Goal: Information Seeking & Learning: Learn about a topic

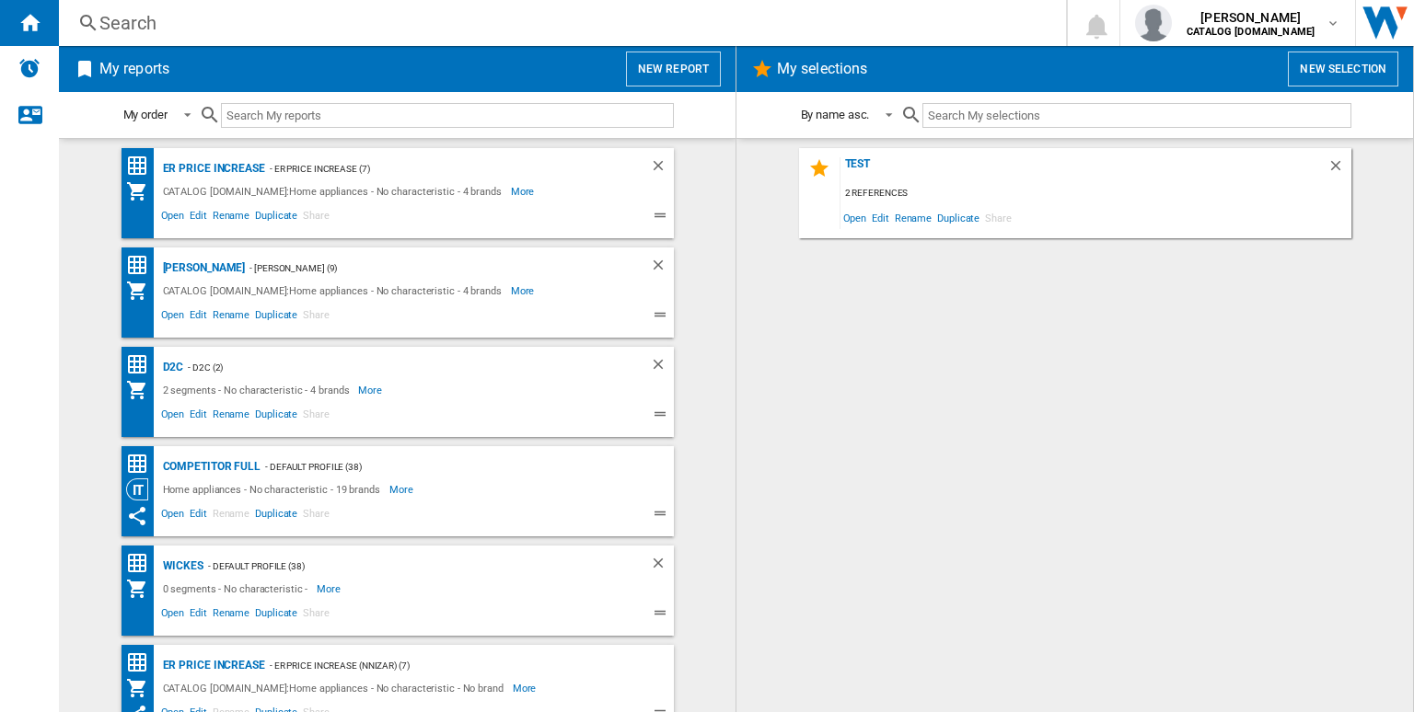
click at [387, 36] on div "Search Search 0 [PERSON_NAME] CATALOG [DOMAIN_NAME] CATALOG [DOMAIN_NAME] My se…" at bounding box center [736, 23] width 1355 height 46
click at [353, 27] on div "Search" at bounding box center [558, 23] width 919 height 26
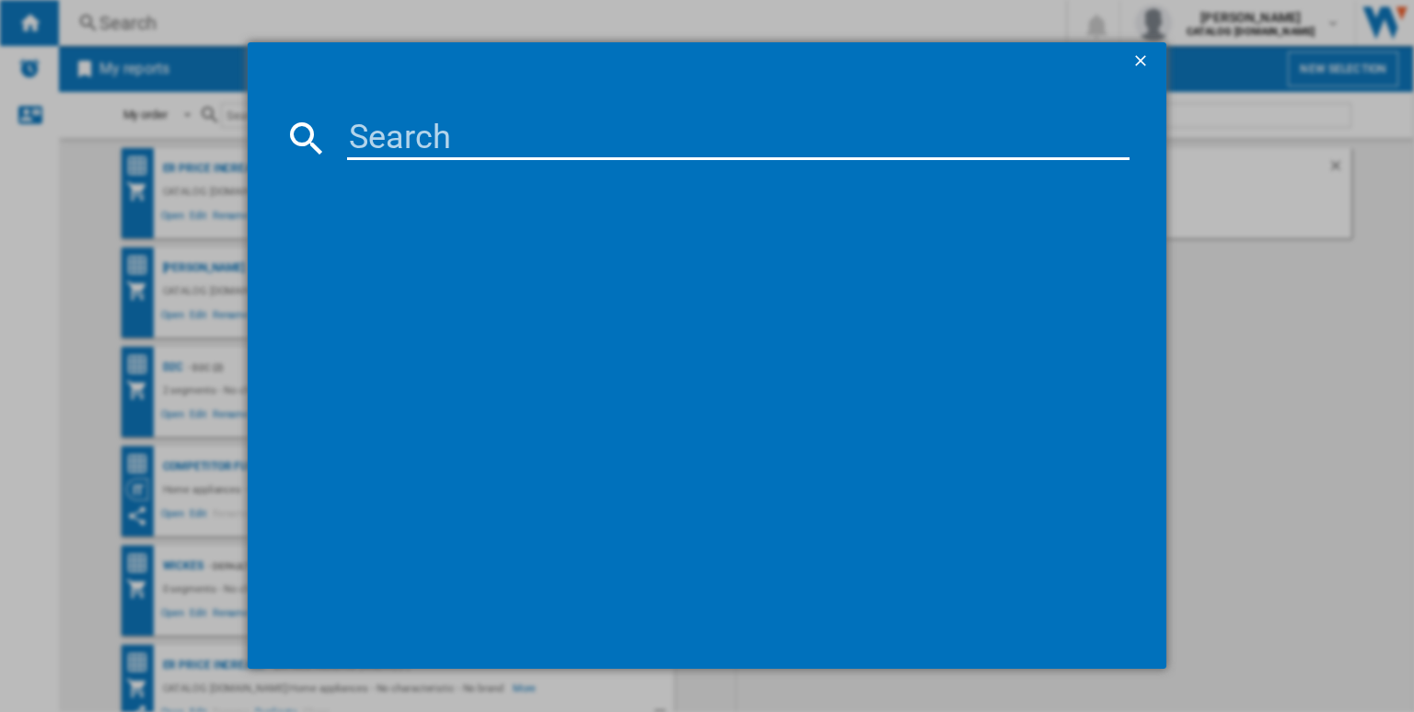
click at [418, 130] on input at bounding box center [738, 138] width 782 height 44
paste input "TN64IA00FB"
type input "TN64IA00FB"
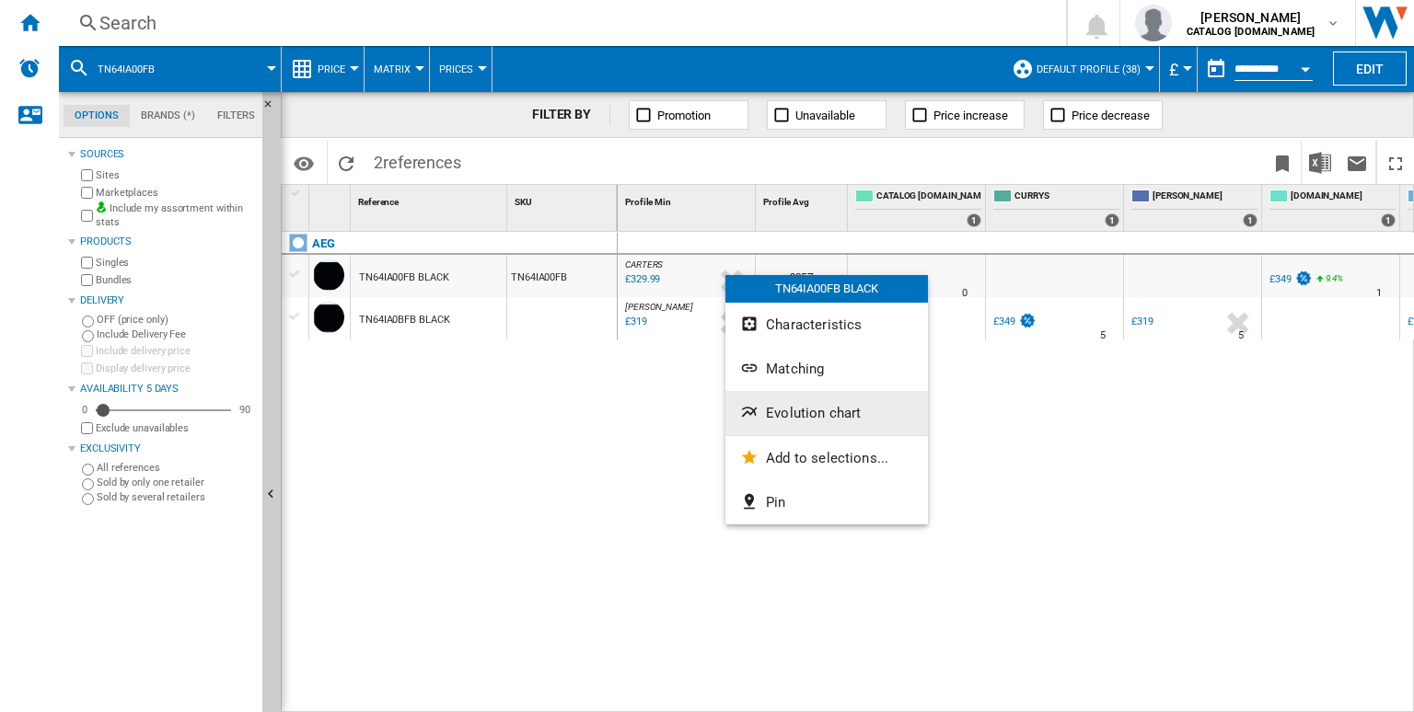
click at [778, 428] on button "Evolution chart" at bounding box center [826, 413] width 202 height 44
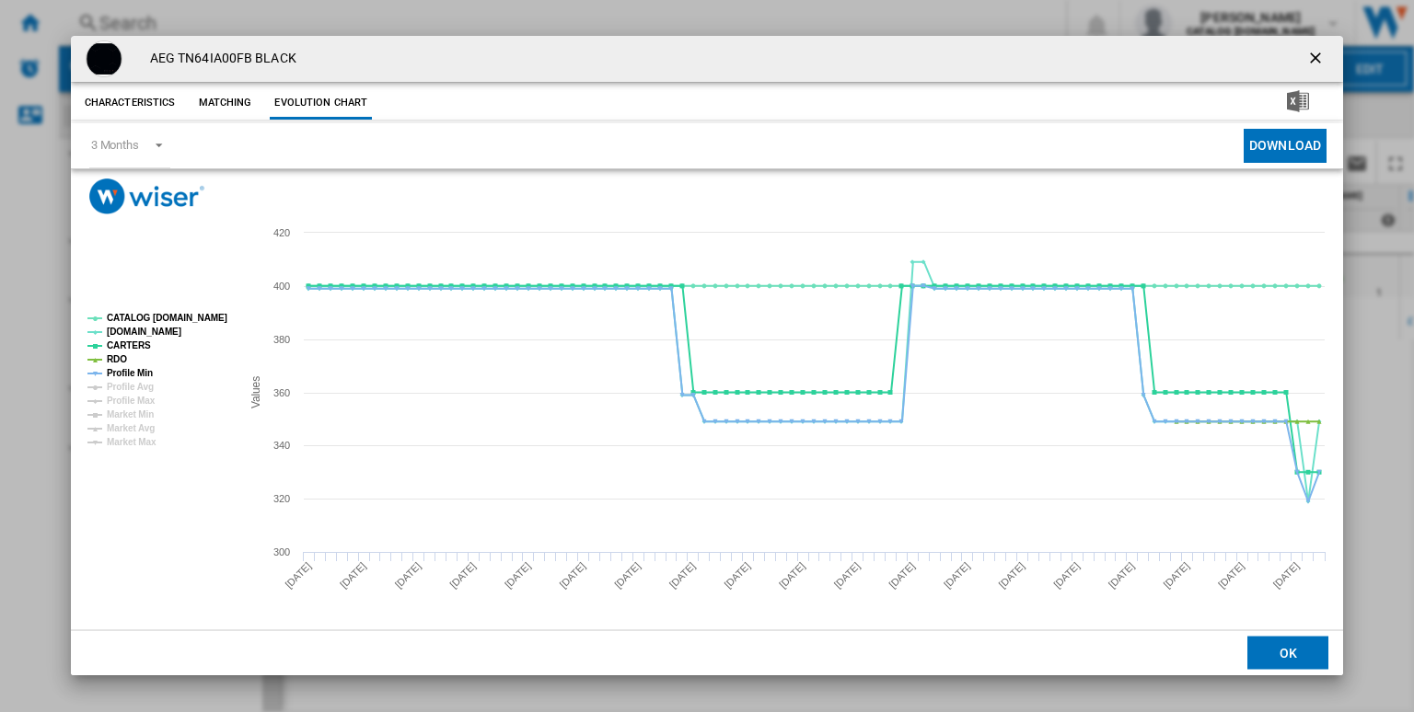
click at [1312, 58] on ng-md-icon "getI18NText('BUTTONS.CLOSE_DIALOG')" at bounding box center [1317, 60] width 22 height 22
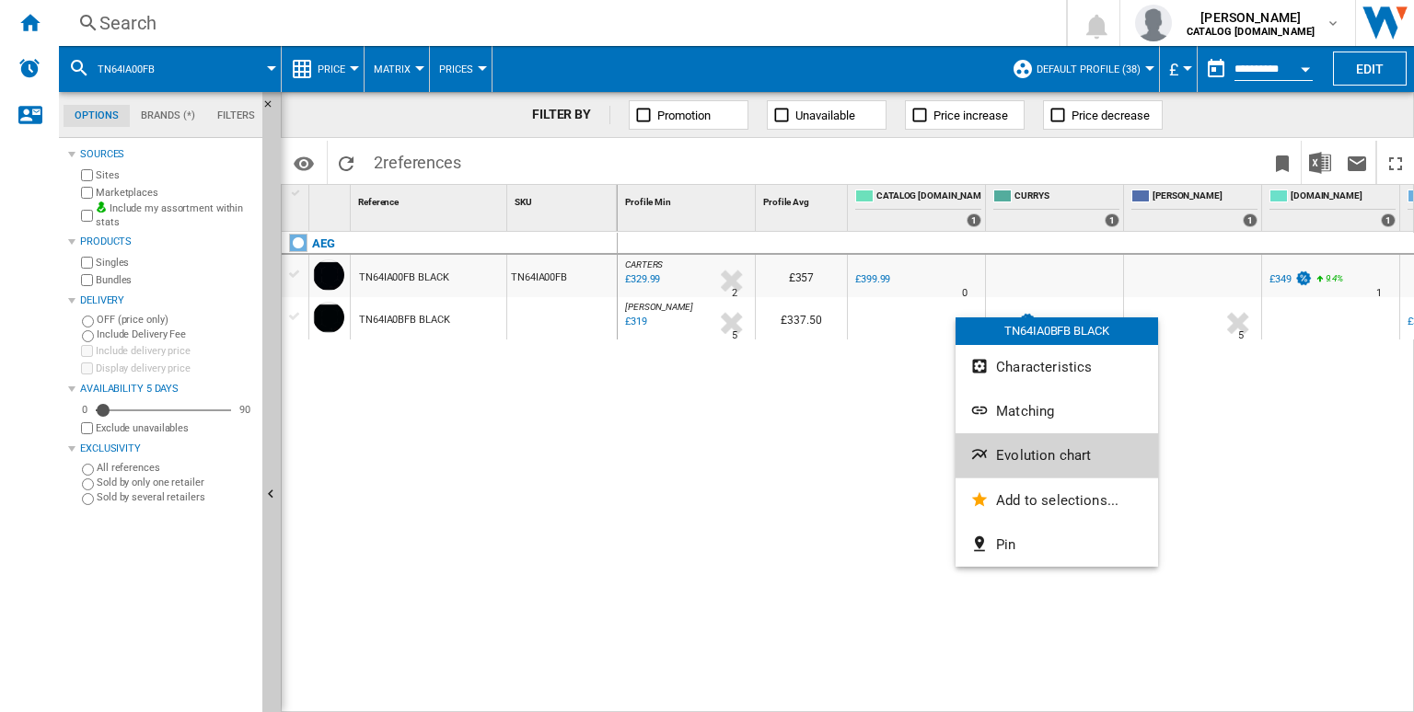
click at [1023, 446] on button "Evolution chart" at bounding box center [1056, 455] width 202 height 44
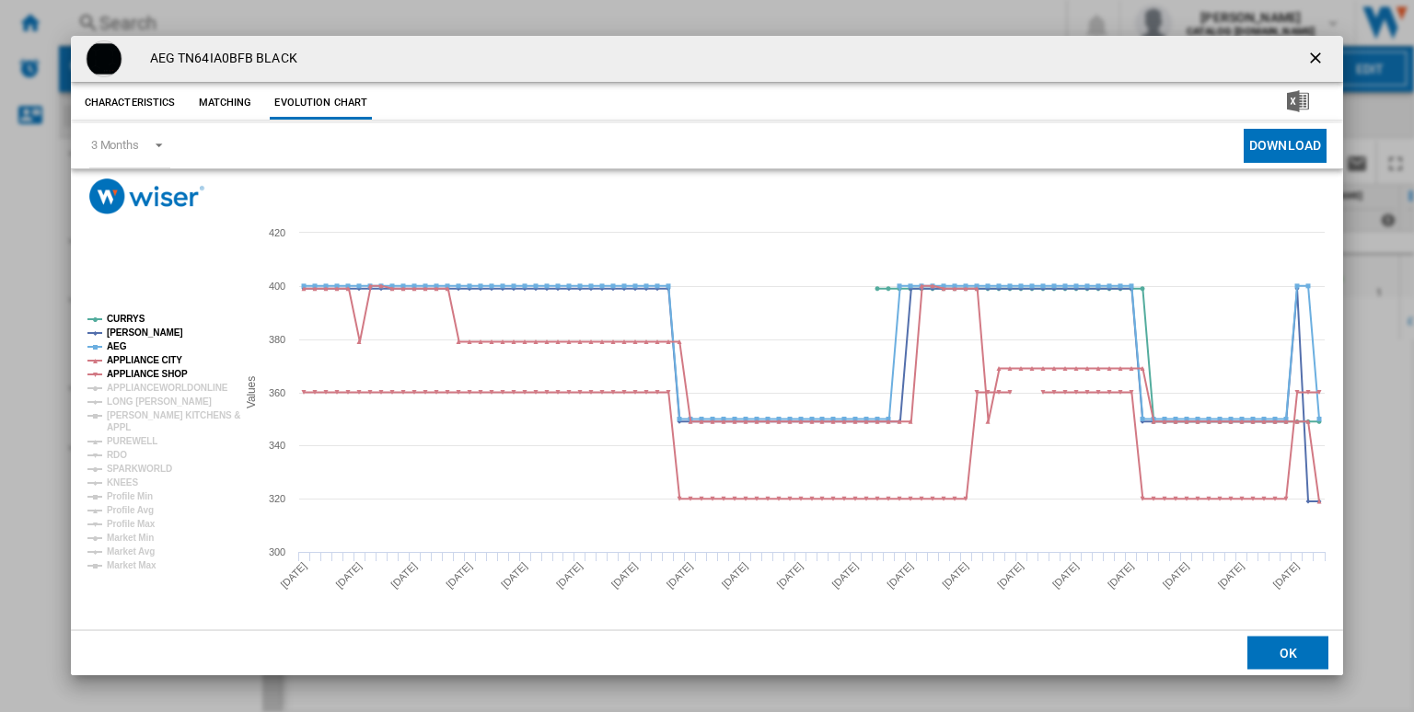
click at [124, 308] on rect "Product popup" at bounding box center [154, 441] width 149 height 271
click at [109, 348] on tspan "AEG" at bounding box center [117, 346] width 20 height 10
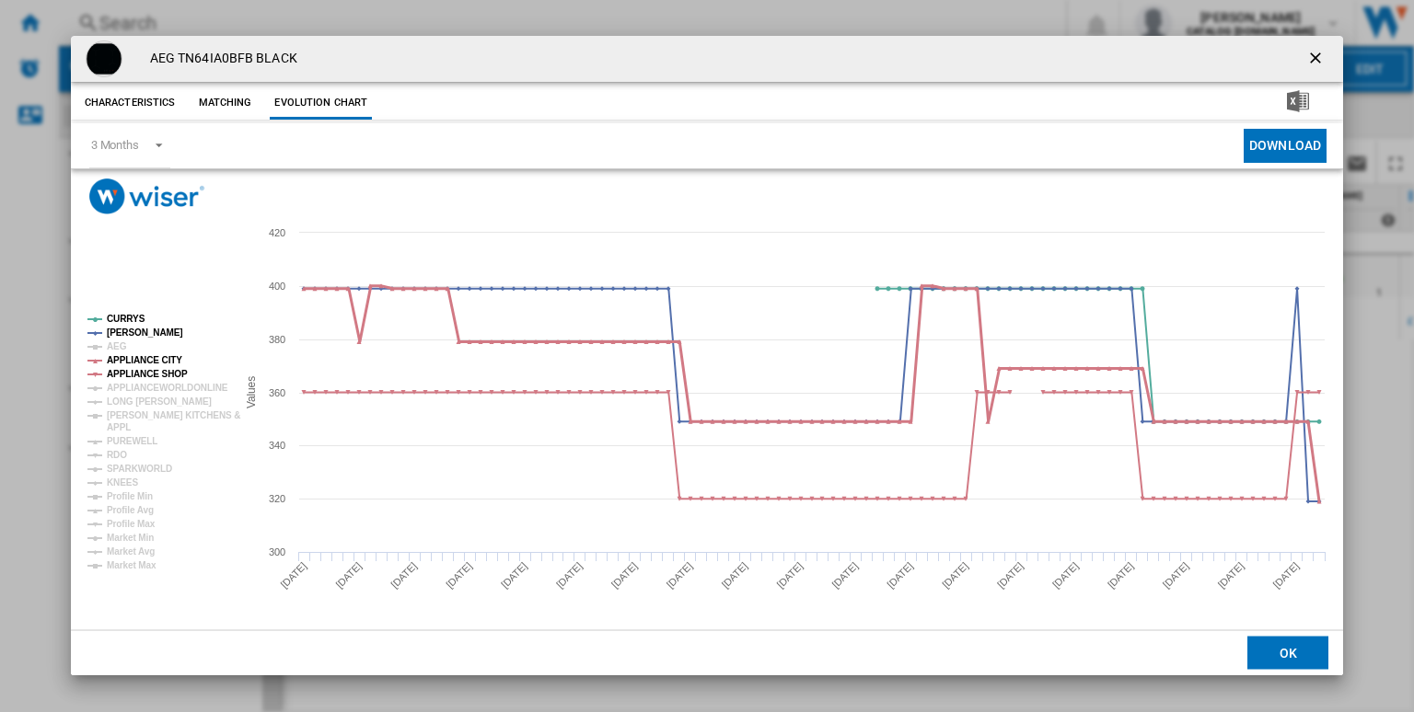
click at [129, 358] on tspan "APPLIANCE CITY" at bounding box center [144, 360] width 75 height 10
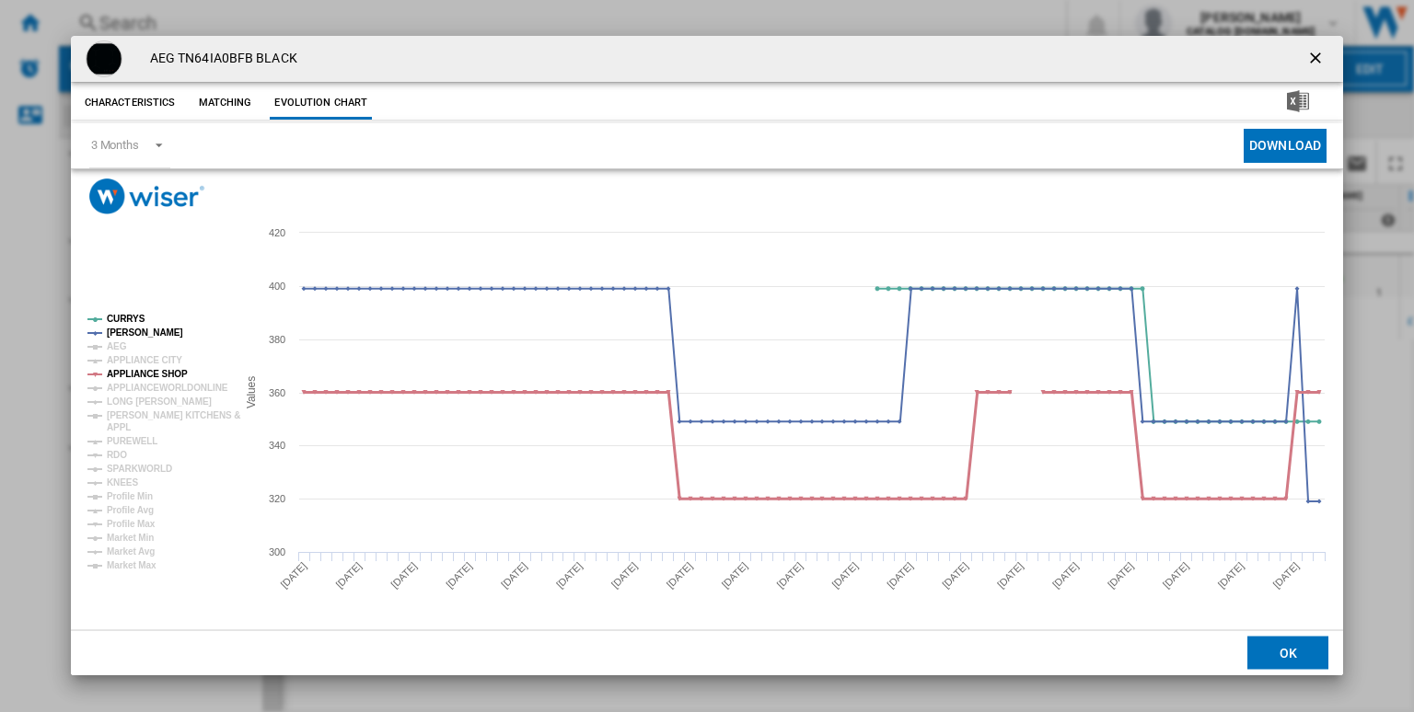
click at [149, 373] on tspan "APPLIANCE SHOP" at bounding box center [147, 374] width 81 height 10
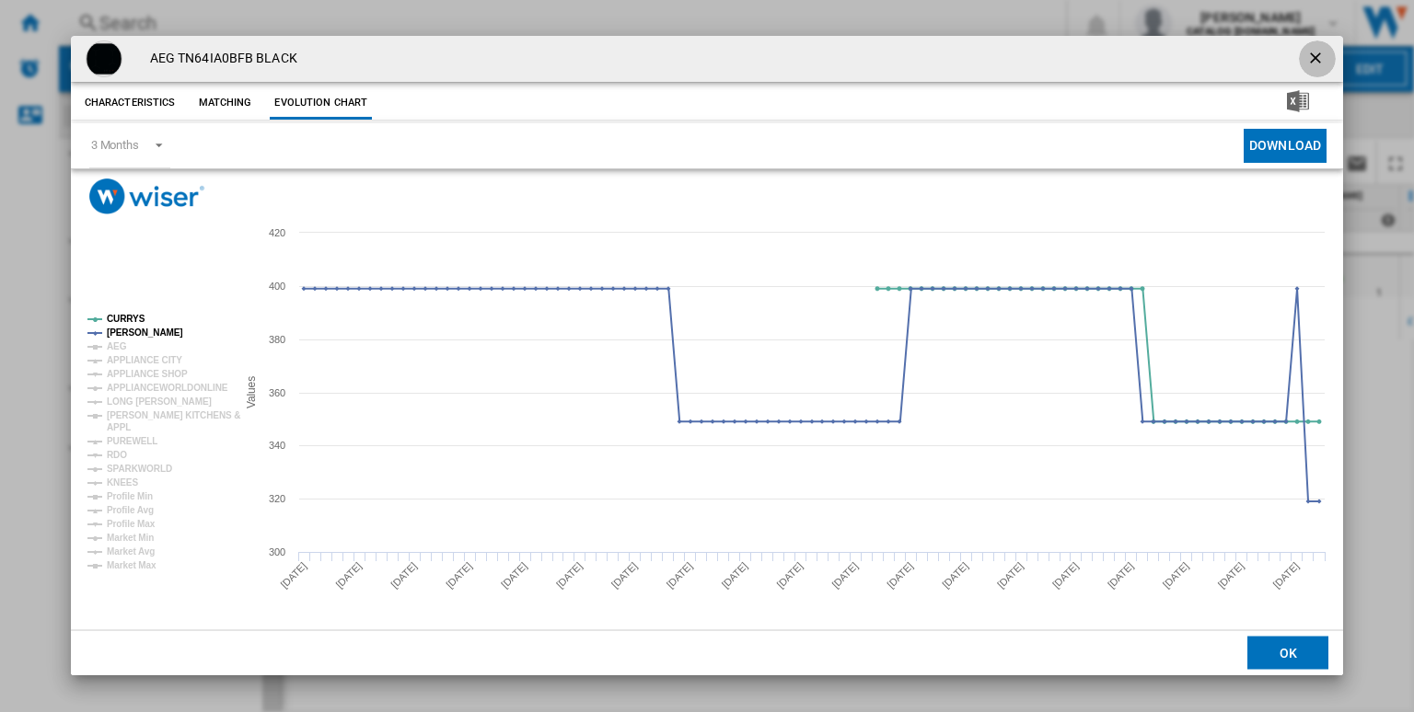
click at [1322, 50] on ng-md-icon "getI18NText('BUTTONS.CLOSE_DIALOG')" at bounding box center [1317, 60] width 22 height 22
